Goal: Task Accomplishment & Management: Complete application form

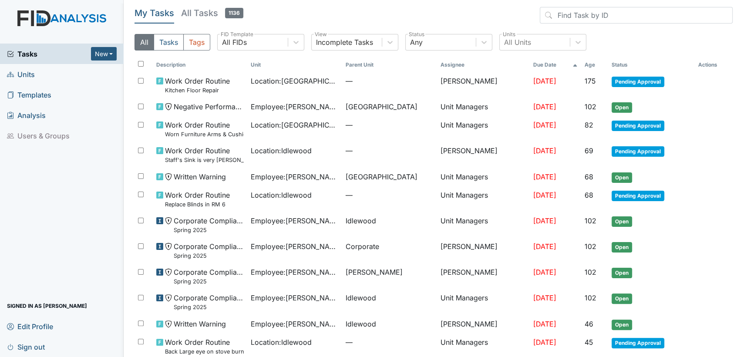
click at [81, 77] on link "Units" at bounding box center [62, 74] width 124 height 20
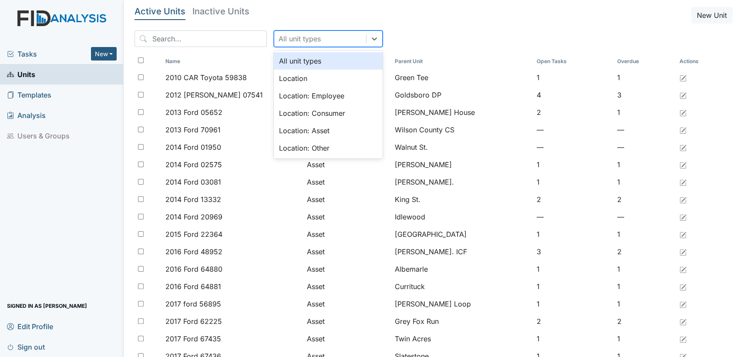
click at [326, 39] on div "All unit types" at bounding box center [320, 39] width 92 height 16
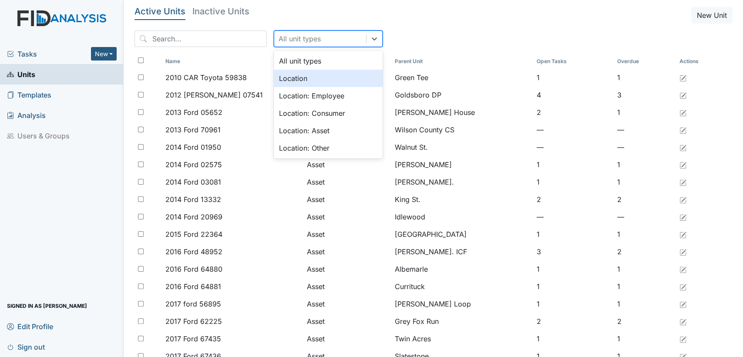
click at [338, 82] on div "Location" at bounding box center [328, 78] width 109 height 17
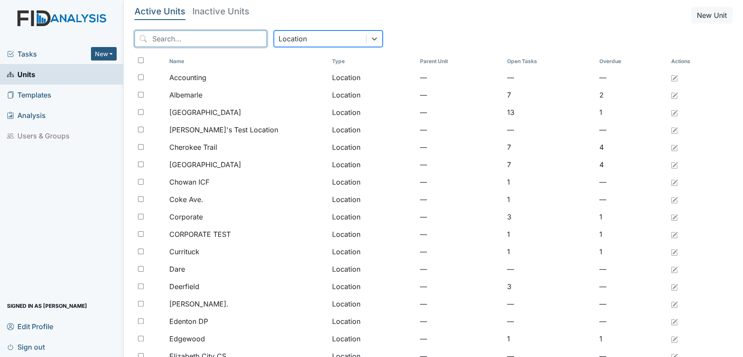
click at [202, 43] on input "search" at bounding box center [200, 38] width 132 height 17
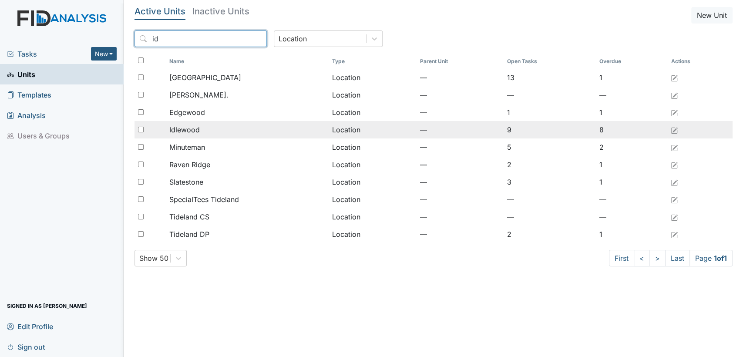
type input "id"
click at [198, 137] on td "Idlewood" at bounding box center [247, 129] width 163 height 17
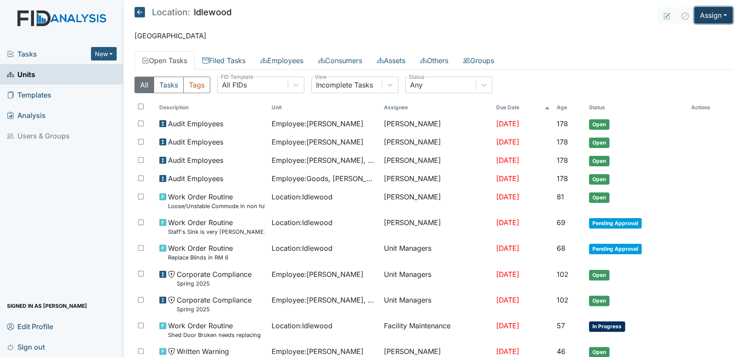
click at [720, 19] on button "Assign" at bounding box center [713, 15] width 38 height 17
click at [700, 50] on link "Assign Inspection" at bounding box center [692, 49] width 78 height 14
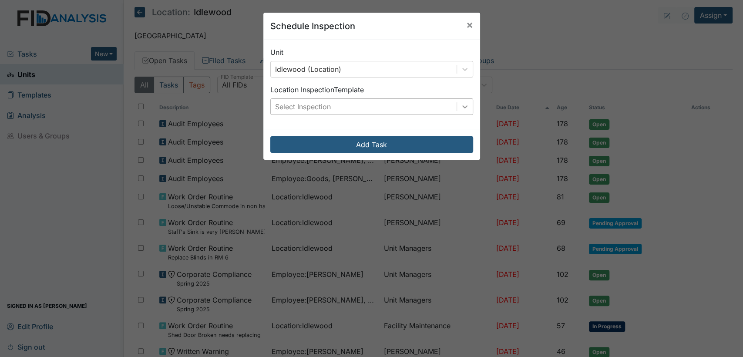
click at [460, 106] on icon at bounding box center [464, 106] width 9 height 9
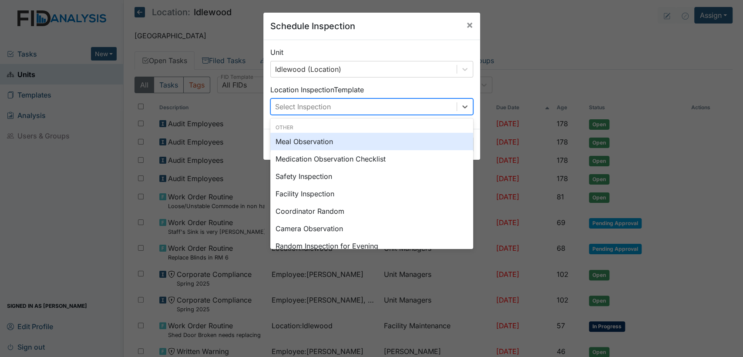
click at [394, 148] on div "Meal Observation" at bounding box center [371, 141] width 203 height 17
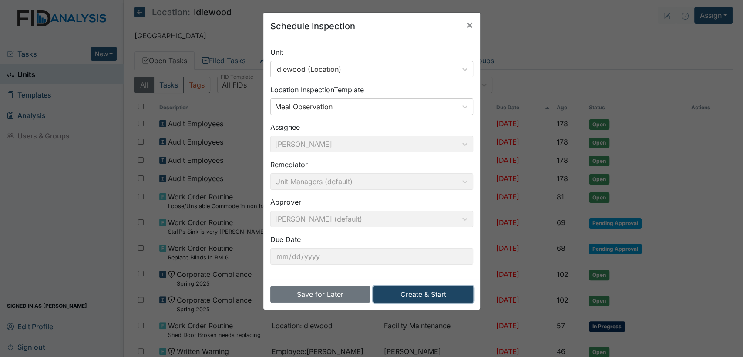
click at [410, 291] on button "Create & Start" at bounding box center [423, 294] width 100 height 17
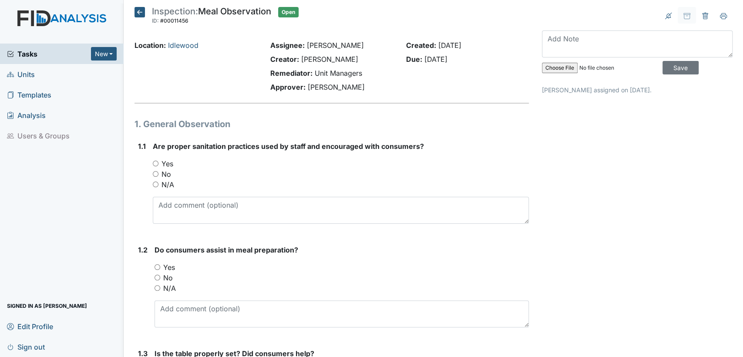
click at [154, 164] on input "Yes" at bounding box center [156, 164] width 6 height 6
radio input "true"
click at [157, 267] on input "Yes" at bounding box center [157, 267] width 6 height 6
radio input "true"
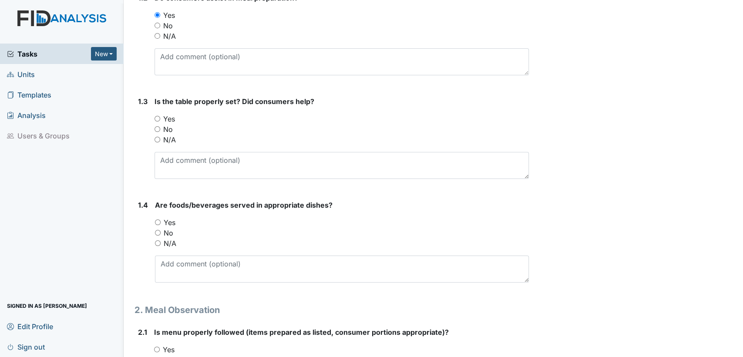
scroll to position [278, 0]
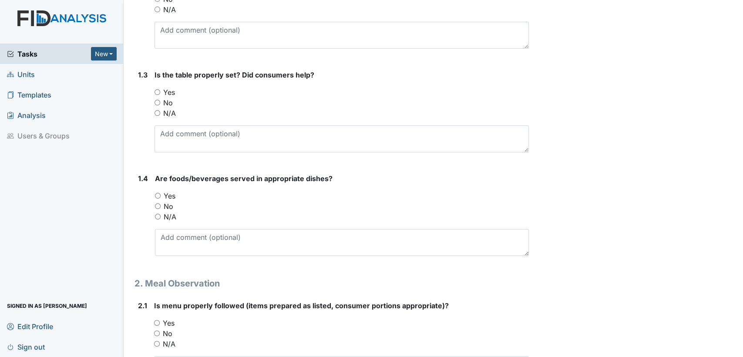
click at [157, 91] on input "Yes" at bounding box center [157, 92] width 6 height 6
radio input "true"
click at [157, 195] on input "Yes" at bounding box center [158, 196] width 6 height 6
radio input "true"
click at [157, 323] on input "Yes" at bounding box center [157, 323] width 6 height 6
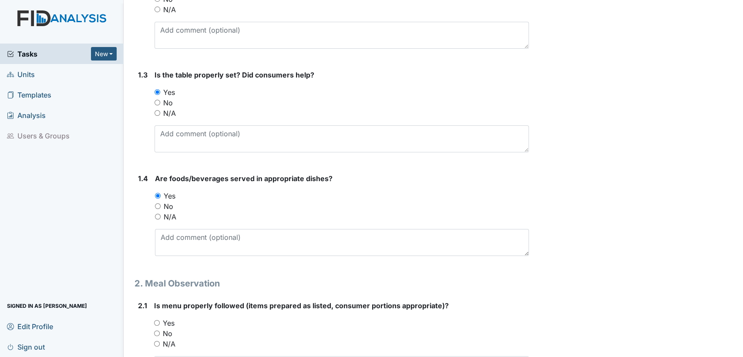
radio input "true"
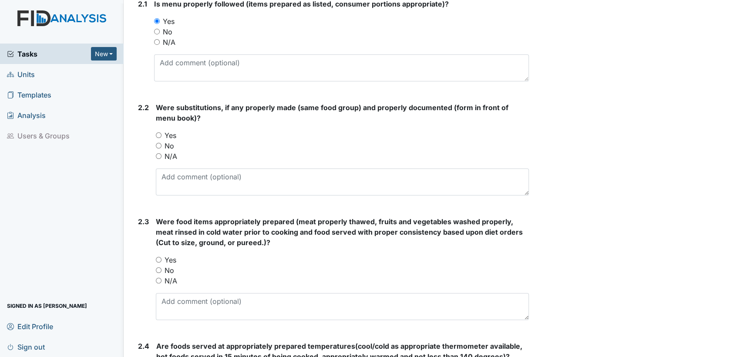
scroll to position [557, 0]
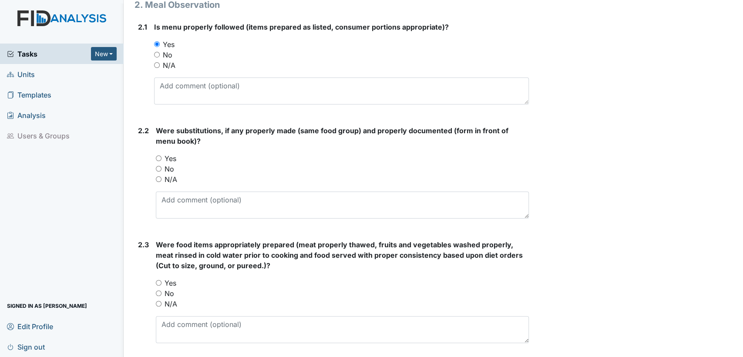
click at [157, 157] on input "Yes" at bounding box center [159, 158] width 6 height 6
radio input "true"
click at [159, 284] on input "Yes" at bounding box center [159, 283] width 6 height 6
radio input "true"
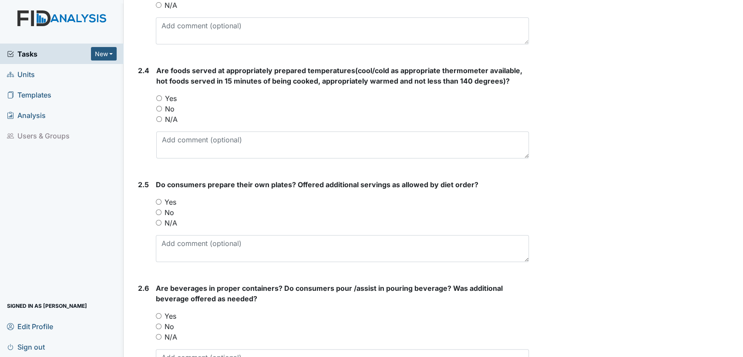
scroll to position [878, 0]
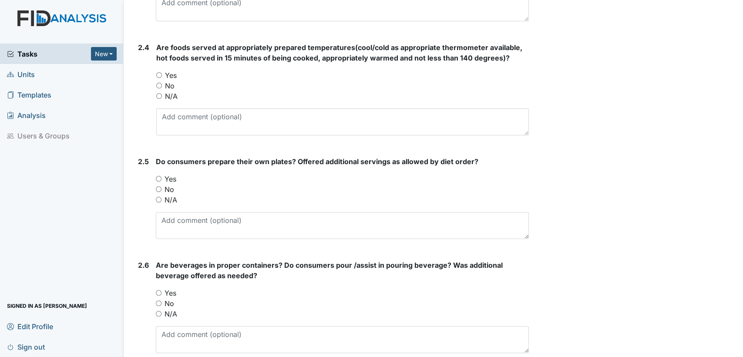
click at [160, 74] on input "Yes" at bounding box center [159, 75] width 6 height 6
radio input "true"
click at [158, 177] on input "Yes" at bounding box center [159, 179] width 6 height 6
radio input "true"
click at [157, 293] on input "Yes" at bounding box center [159, 293] width 6 height 6
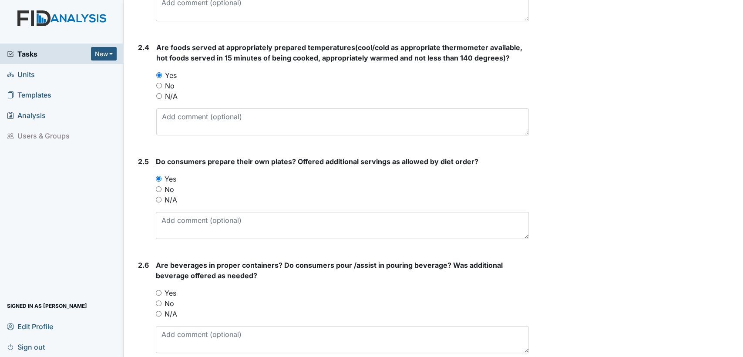
radio input "true"
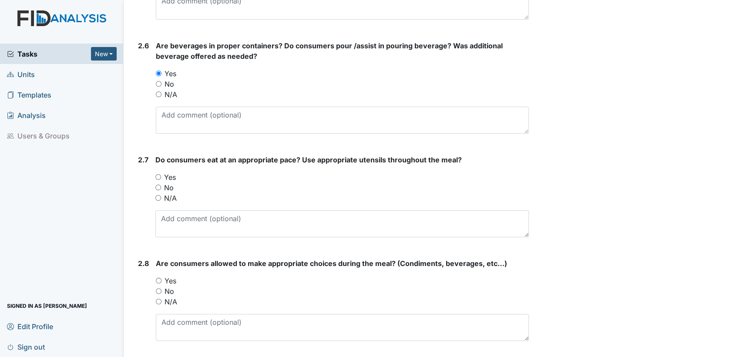
scroll to position [1114, 0]
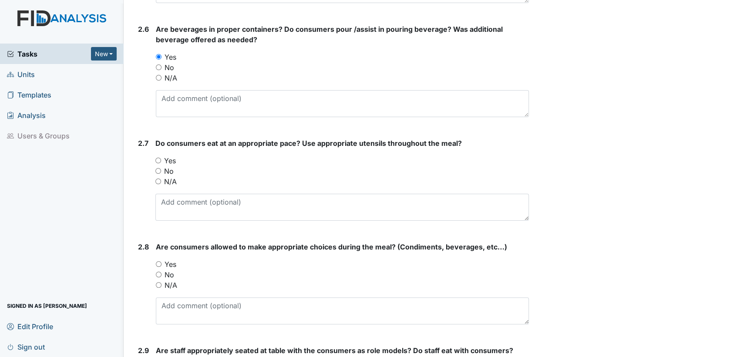
click at [156, 159] on input "Yes" at bounding box center [158, 160] width 6 height 6
radio input "true"
click at [160, 264] on input "Yes" at bounding box center [159, 264] width 6 height 6
radio input "true"
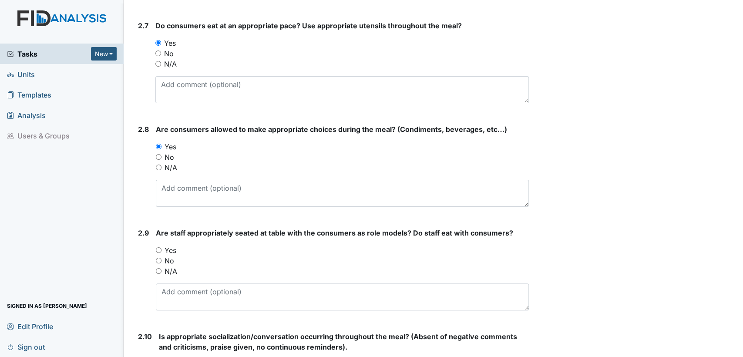
scroll to position [1255, 0]
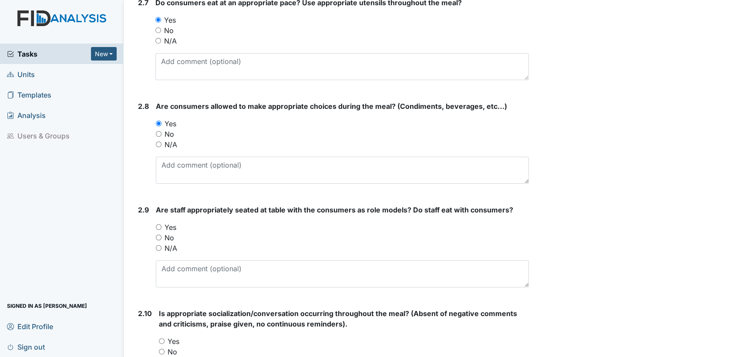
click at [158, 226] on input "Yes" at bounding box center [159, 227] width 6 height 6
radio input "true"
click at [162, 340] on input "Yes" at bounding box center [162, 341] width 6 height 6
radio input "true"
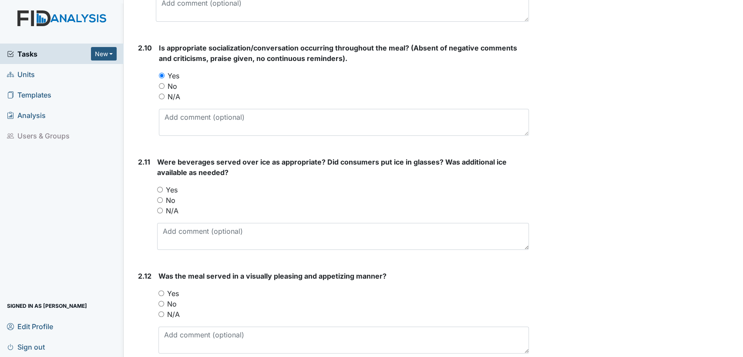
scroll to position [1523, 0]
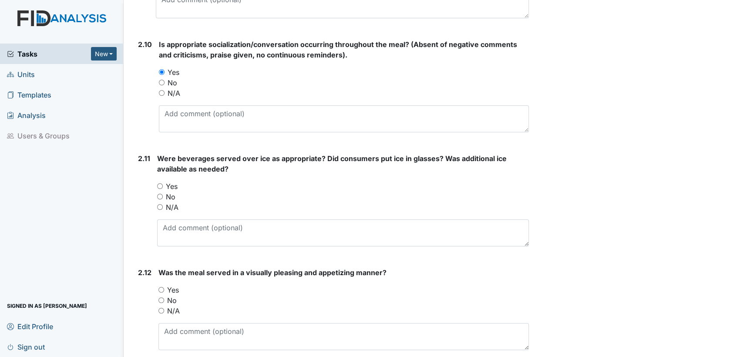
click at [158, 183] on input "Yes" at bounding box center [160, 186] width 6 height 6
radio input "true"
click at [160, 289] on input "Yes" at bounding box center [161, 290] width 6 height 6
radio input "true"
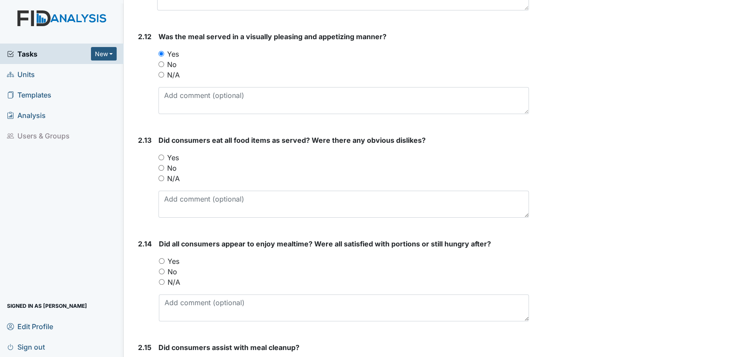
scroll to position [1792, 0]
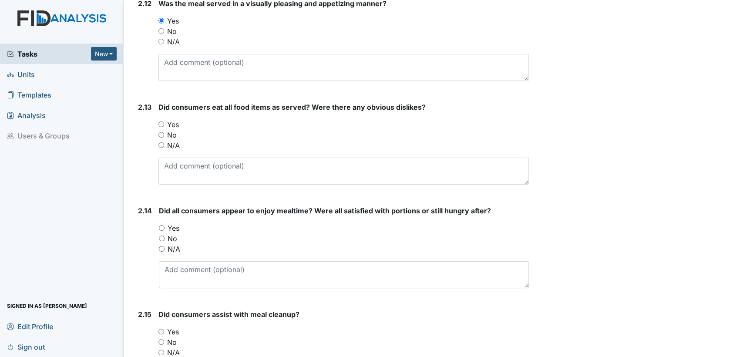
click at [161, 121] on input "Yes" at bounding box center [161, 124] width 6 height 6
radio input "true"
click at [161, 227] on input "Yes" at bounding box center [162, 228] width 6 height 6
radio input "true"
click at [160, 330] on input "Yes" at bounding box center [161, 331] width 6 height 6
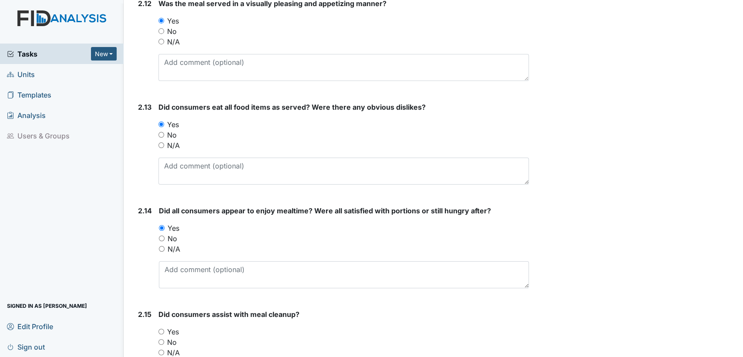
radio input "true"
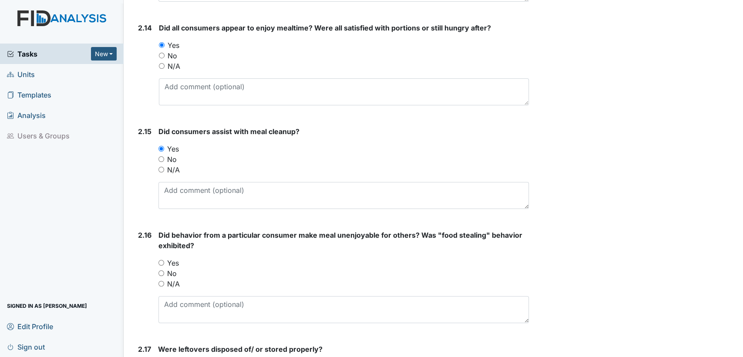
scroll to position [2044, 0]
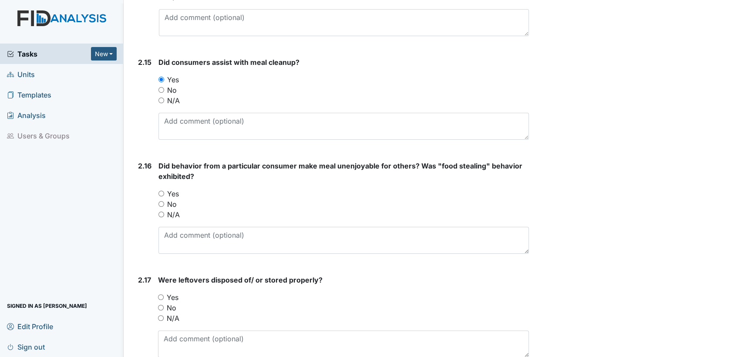
click at [161, 201] on input "No" at bounding box center [161, 204] width 6 height 6
radio input "true"
drag, startPoint x: 159, startPoint y: 316, endPoint x: 182, endPoint y: 320, distance: 23.8
click at [161, 315] on input "N/A" at bounding box center [161, 318] width 6 height 6
radio input "true"
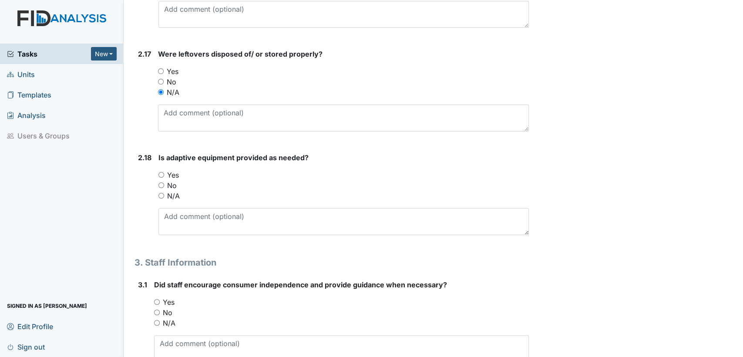
scroll to position [2276, 0]
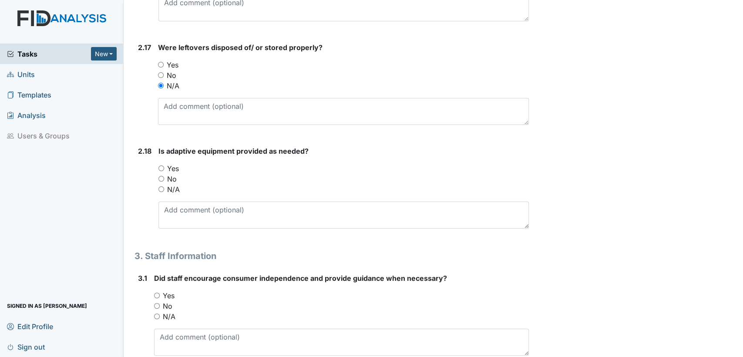
click at [160, 186] on input "N/A" at bounding box center [161, 189] width 6 height 6
radio input "true"
click at [156, 292] on input "Yes" at bounding box center [157, 295] width 6 height 6
radio input "true"
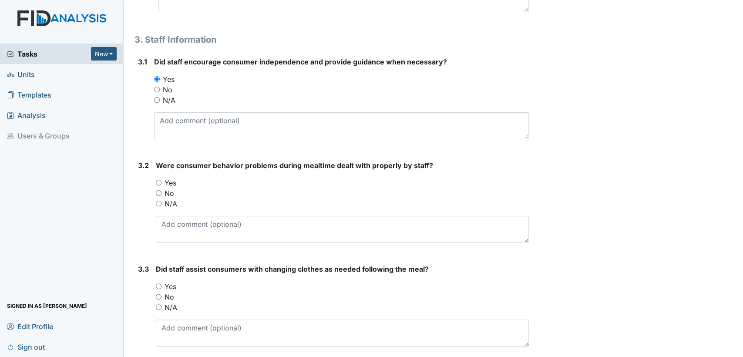
scroll to position [2524, 0]
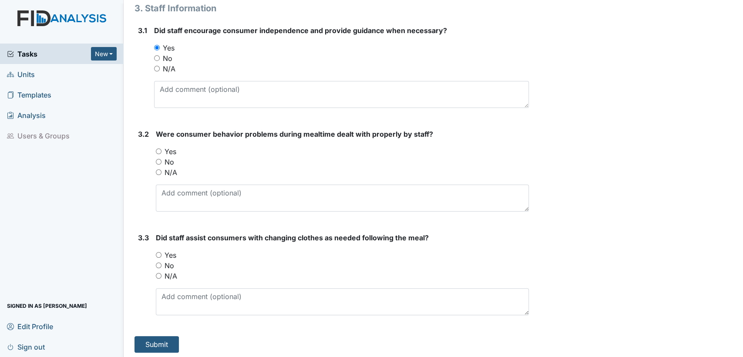
click at [156, 169] on input "N/A" at bounding box center [159, 172] width 6 height 6
radio input "true"
click at [156, 273] on input "N/A" at bounding box center [159, 276] width 6 height 6
radio input "true"
click at [165, 340] on button "Submit" at bounding box center [156, 344] width 44 height 17
